Goal: Check status: Check status

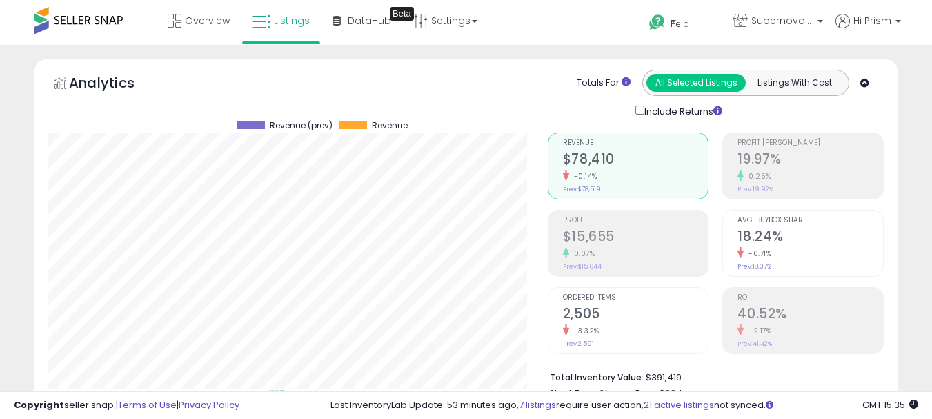
select select "**"
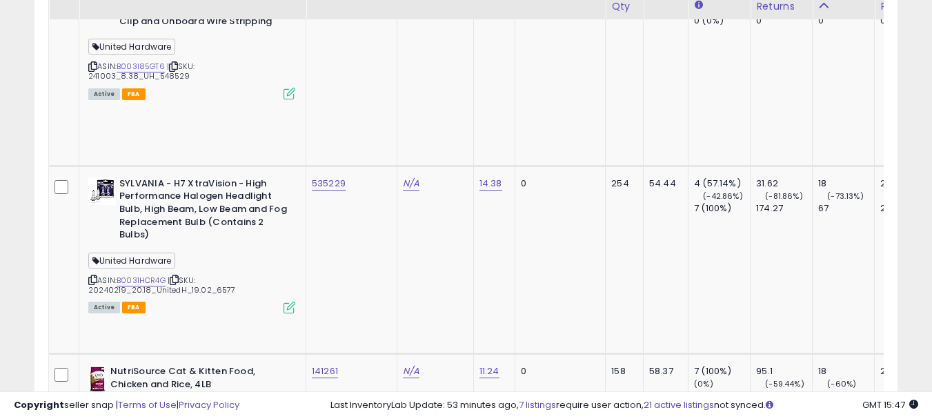
scroll to position [2965, 0]
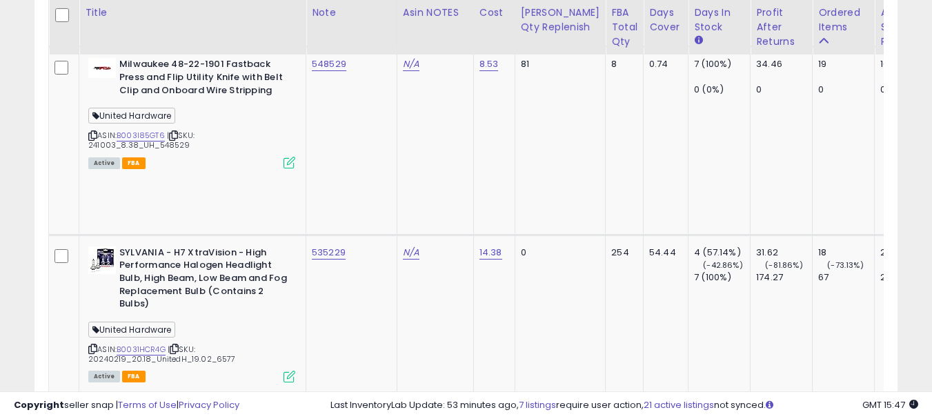
copy tr "5730072"
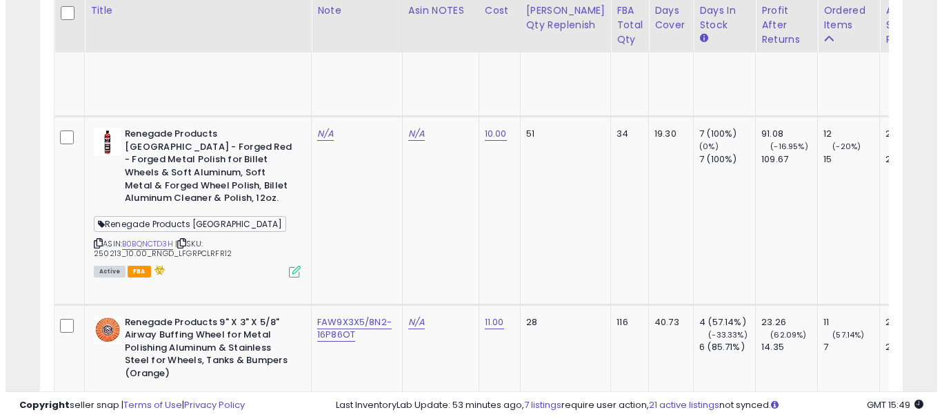
scroll to position [6275, 0]
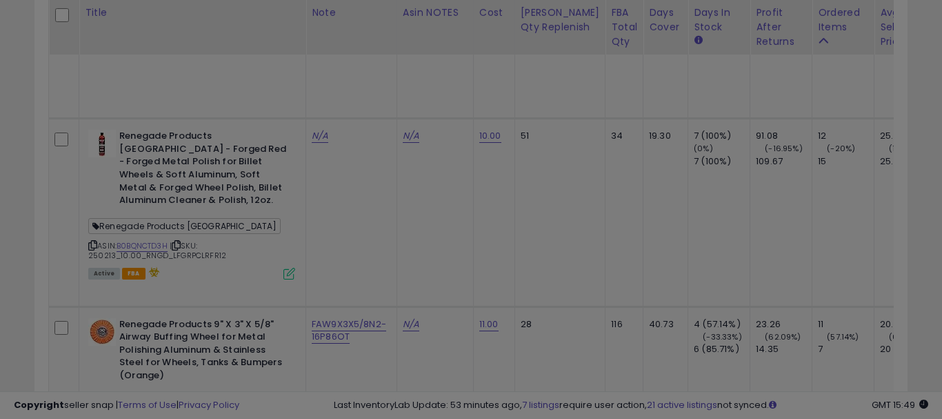
scroll to position [283, 505]
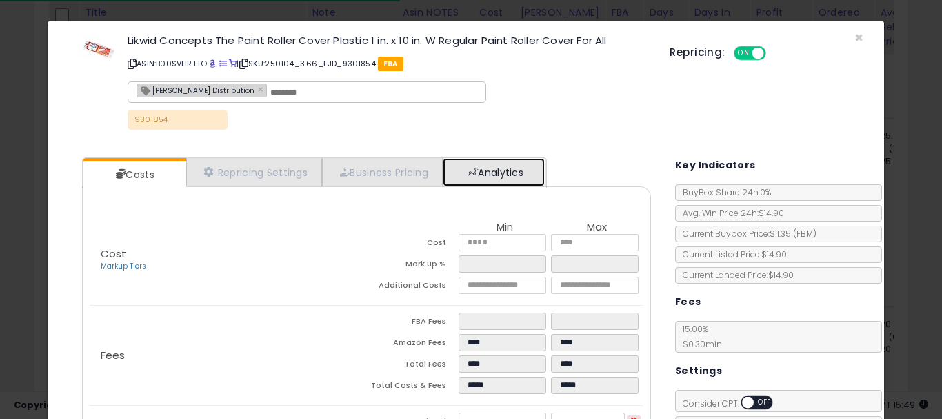
click at [479, 186] on link "Analytics" at bounding box center [494, 172] width 102 height 28
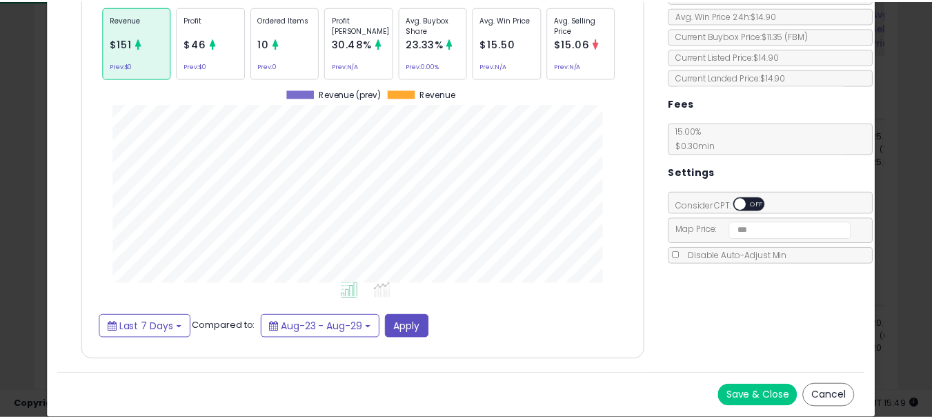
scroll to position [0, 0]
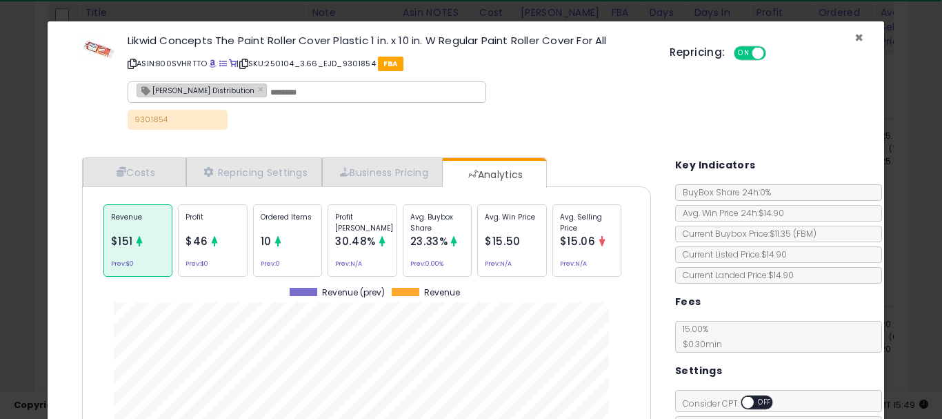
click at [854, 40] on span "×" at bounding box center [858, 38] width 9 height 20
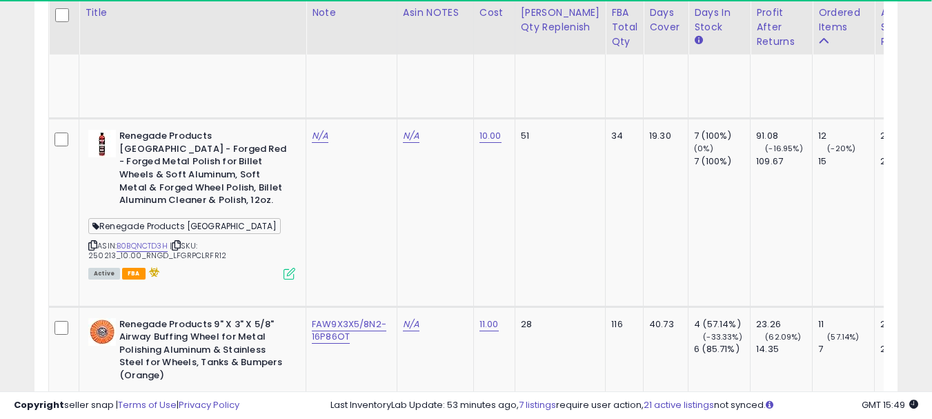
scroll to position [689312, 689096]
copy link "9301854"
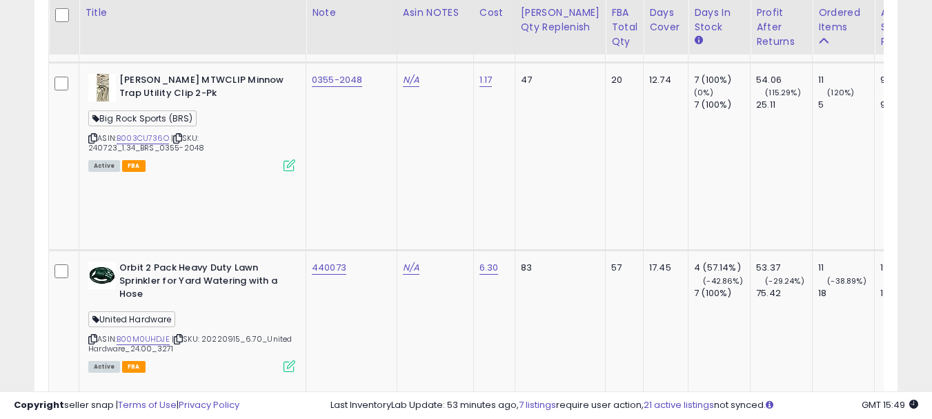
scroll to position [7103, 0]
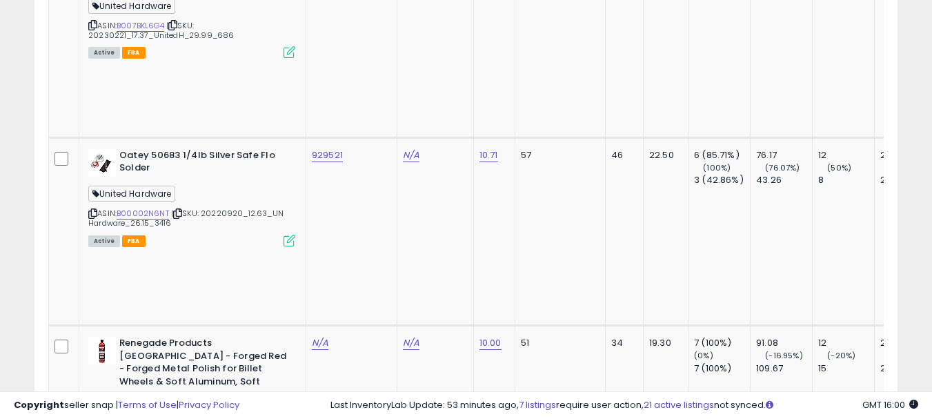
scroll to position [5586, 0]
